Goal: Transaction & Acquisition: Download file/media

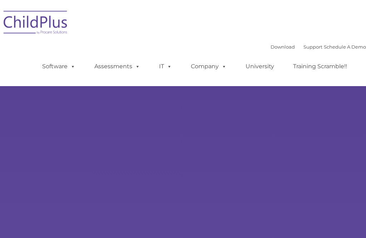
type input ""
select select "MEDIUM"
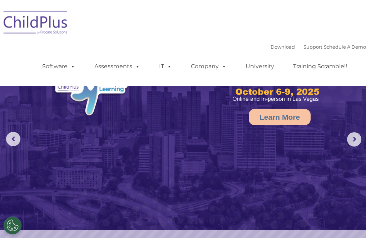
click at [61, 65] on link "Software" at bounding box center [59, 66] width 48 height 14
click at [352, 138] on rs-arrow at bounding box center [354, 139] width 14 height 14
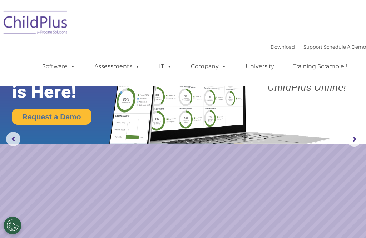
click at [128, 64] on link "Assessments" at bounding box center [117, 66] width 60 height 14
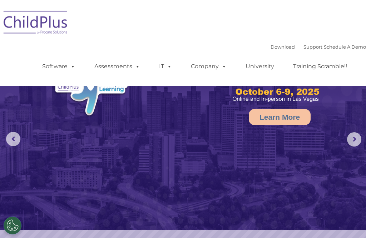
select select "MEDIUM"
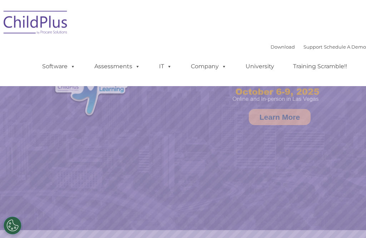
select select "MEDIUM"
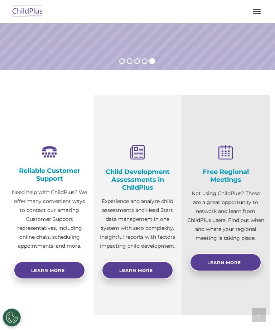
scroll to position [331, 0]
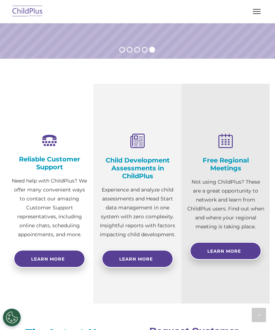
click at [258, 11] on span "button" at bounding box center [257, 11] width 8 height 1
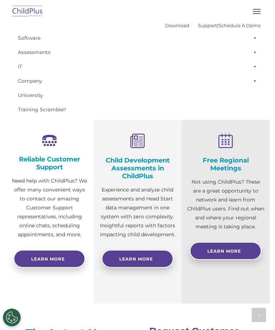
click at [165, 24] on link "Download" at bounding box center [177, 26] width 24 height 6
